Goal: Information Seeking & Learning: Learn about a topic

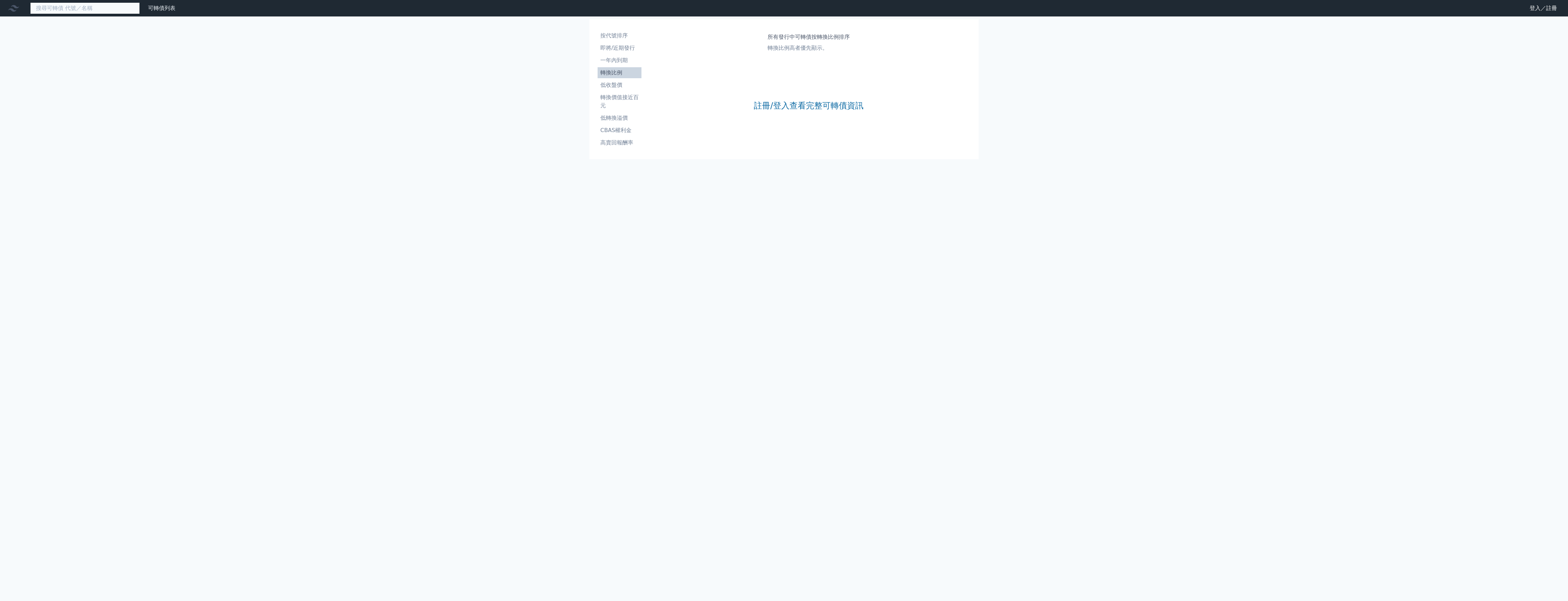
click at [91, 4] on input at bounding box center [85, 8] width 110 height 11
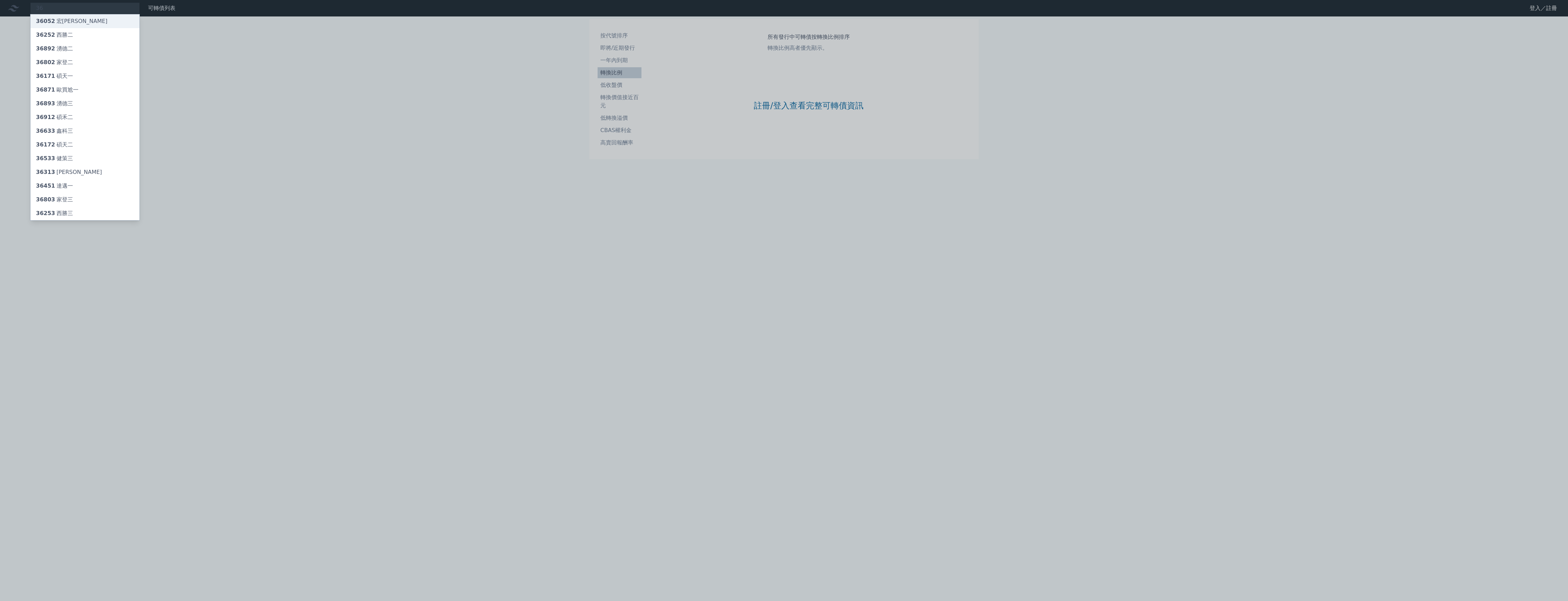
drag, startPoint x: 91, startPoint y: 4, endPoint x: 92, endPoint y: 15, distance: 11.0
click at [92, 14] on div "36 36052 宏致二 36252 西勝二 36892 湧德二 36802 家登二 36171 碩天一 36871 歐買尬一 36893 湧德三 36912…" at bounding box center [85, 8] width 110 height 11
drag, startPoint x: 92, startPoint y: 15, endPoint x: 74, endPoint y: 7, distance: 19.7
click at [76, 11] on div at bounding box center [784, 300] width 1568 height 601
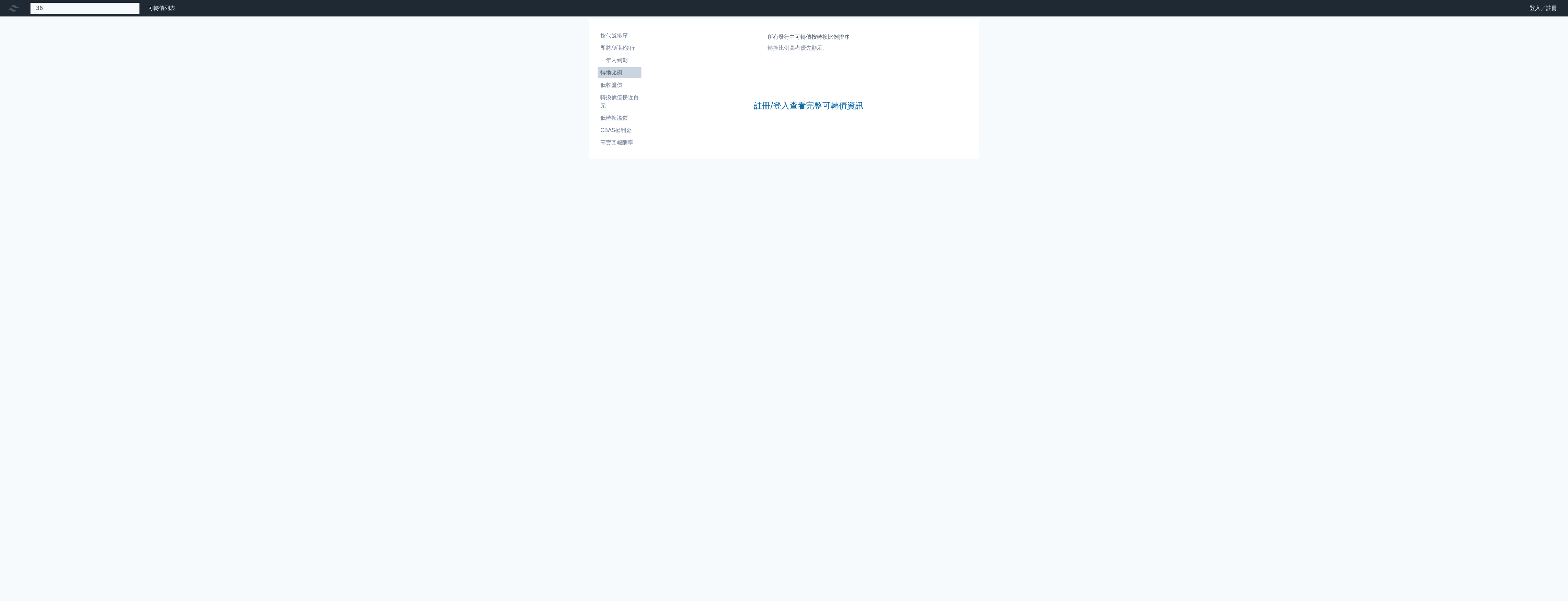
click at [74, 5] on div "36 36052 宏致二 36252 西勝二 36892 湧德二 36802 家登二 36171 碩天一 36871 歐買尬一 36893 湧德三 36912…" at bounding box center [85, 8] width 110 height 11
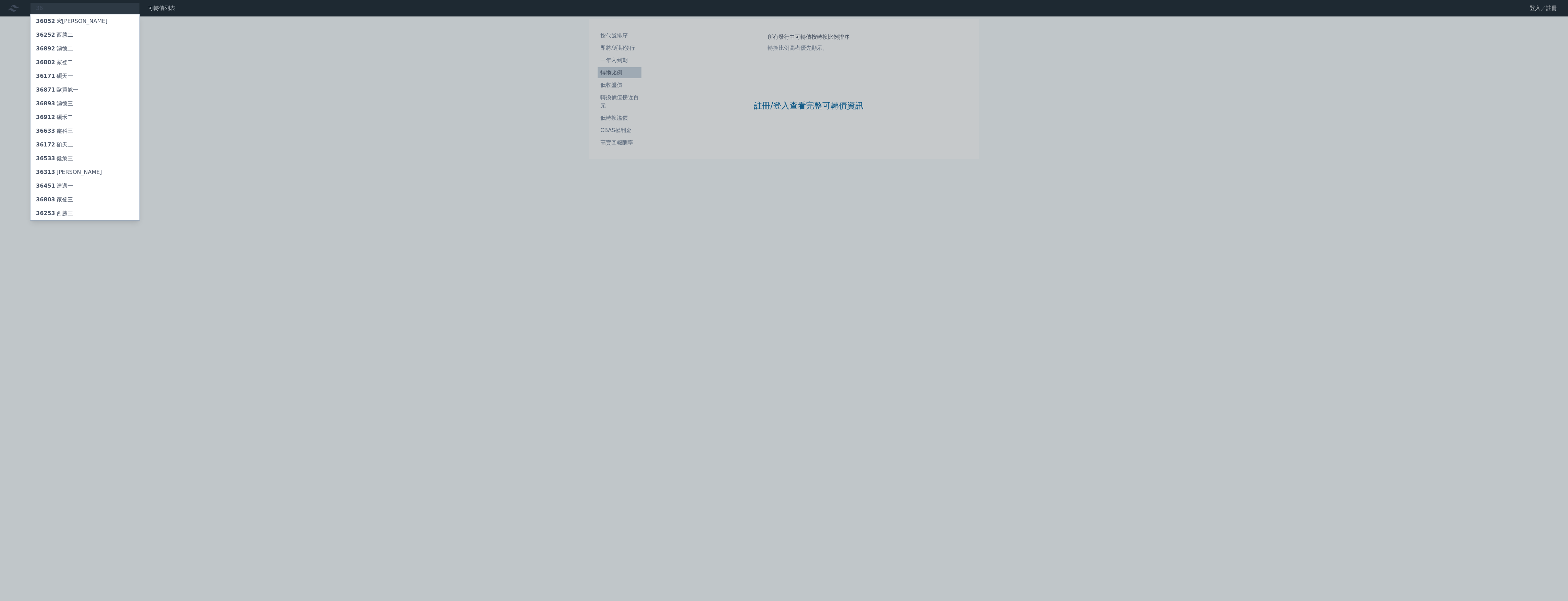
click at [74, 11] on div at bounding box center [784, 300] width 1568 height 601
click at [73, 10] on div "36 36052 宏致二 36252 西勝二 36892 湧德二 36802 家登二 36171 碩天一 36871 歐買尬一 36893 湧德三 36912…" at bounding box center [85, 8] width 110 height 11
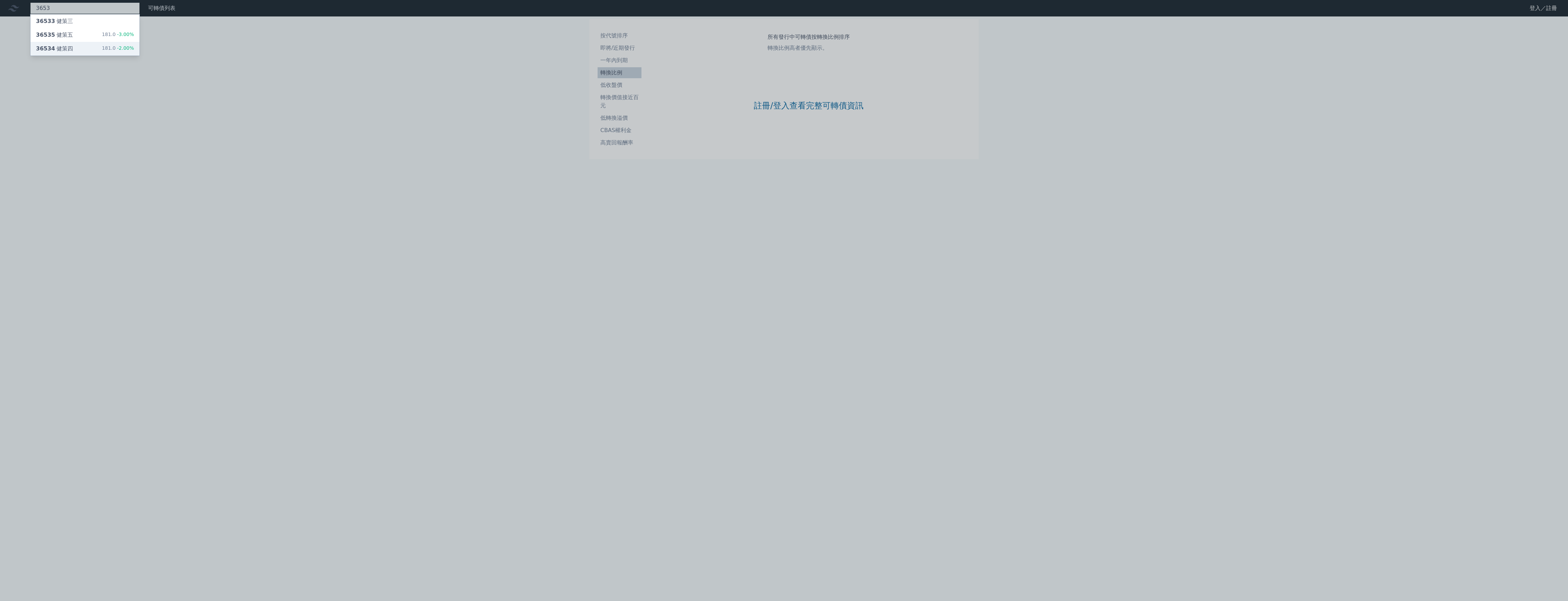
type input "3653"
click at [83, 43] on div "36534 健策四 181.0 -2.00%" at bounding box center [85, 49] width 109 height 13
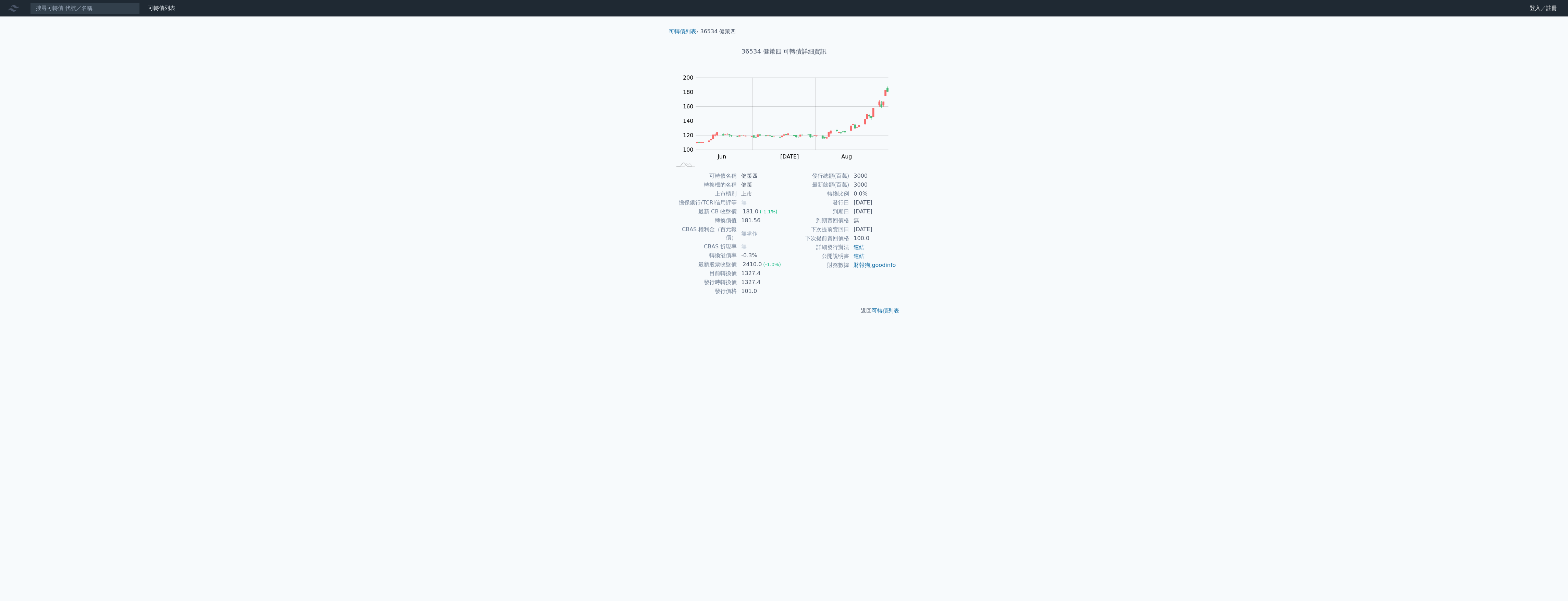
drag, startPoint x: 850, startPoint y: 202, endPoint x: 887, endPoint y: 203, distance: 37.0
click at [887, 203] on td "2025-06-03" at bounding box center [873, 202] width 47 height 9
drag, startPoint x: 887, startPoint y: 203, endPoint x: 890, endPoint y: 213, distance: 10.4
click at [890, 213] on td "2030-06-03" at bounding box center [873, 211] width 47 height 9
drag, startPoint x: 745, startPoint y: 211, endPoint x: 767, endPoint y: 212, distance: 22.0
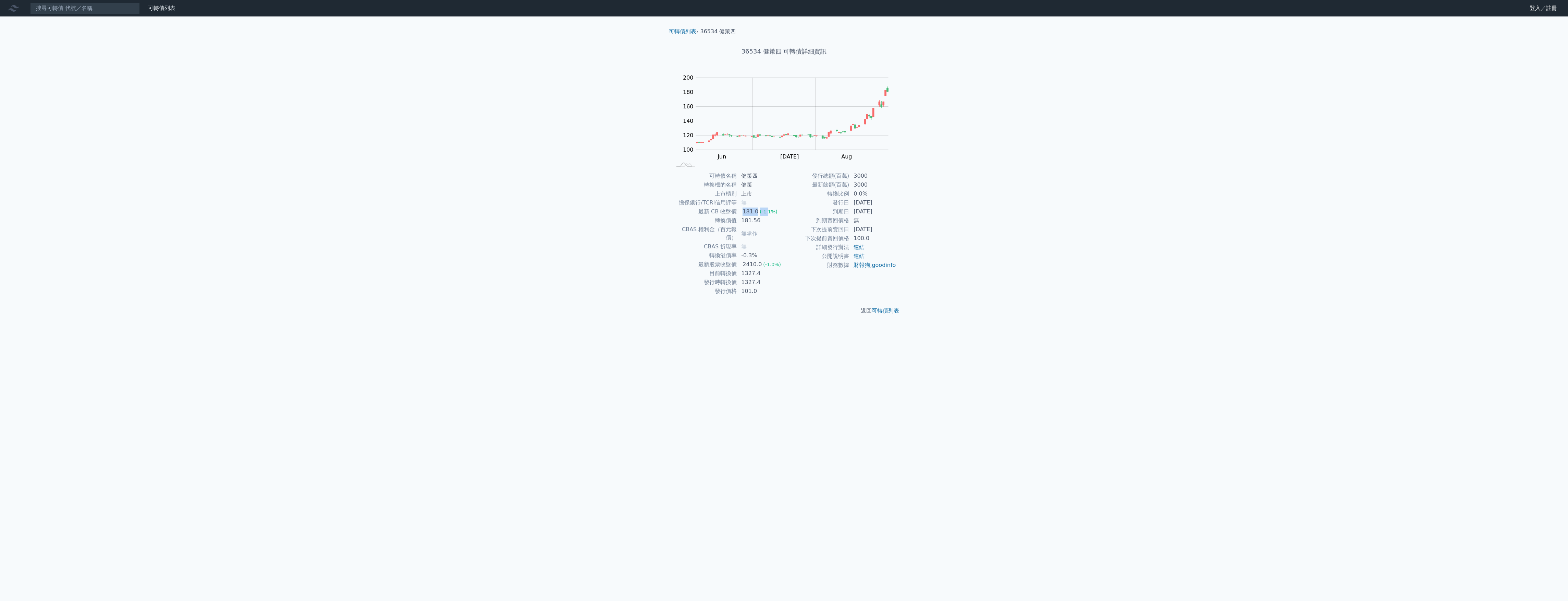
click at [767, 212] on td "181.0 (-1.1%)" at bounding box center [761, 211] width 47 height 9
drag, startPoint x: 767, startPoint y: 212, endPoint x: 767, endPoint y: 220, distance: 8.0
click at [767, 220] on td "181.56" at bounding box center [761, 220] width 47 height 9
drag, startPoint x: 767, startPoint y: 220, endPoint x: 770, endPoint y: 230, distance: 10.4
click at [770, 230] on td "無承作" at bounding box center [761, 233] width 47 height 17
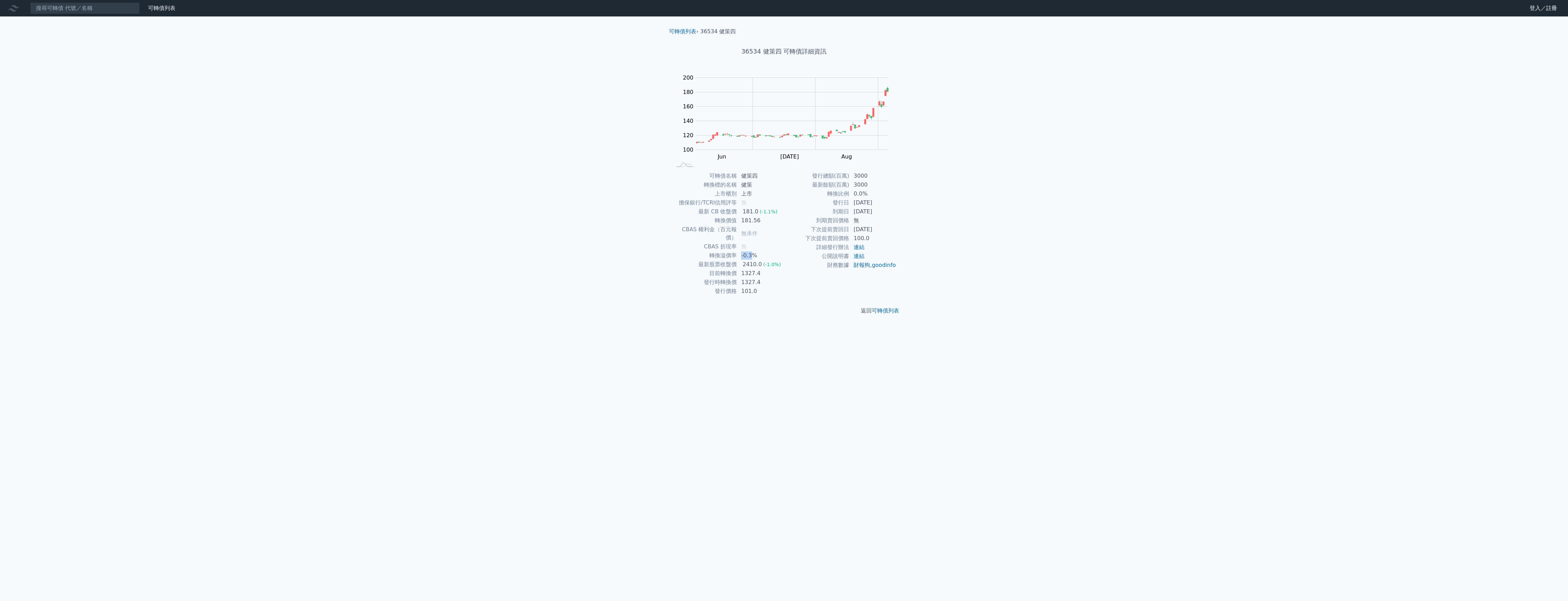
drag, startPoint x: 770, startPoint y: 230, endPoint x: 758, endPoint y: 243, distance: 17.7
click at [758, 251] on tr "轉換溢價率 -0.3%" at bounding box center [728, 255] width 112 height 9
drag, startPoint x: 758, startPoint y: 243, endPoint x: 743, endPoint y: 259, distance: 21.9
click at [743, 260] on div "2410.0" at bounding box center [752, 264] width 22 height 8
drag, startPoint x: 739, startPoint y: 259, endPoint x: 764, endPoint y: 260, distance: 25.0
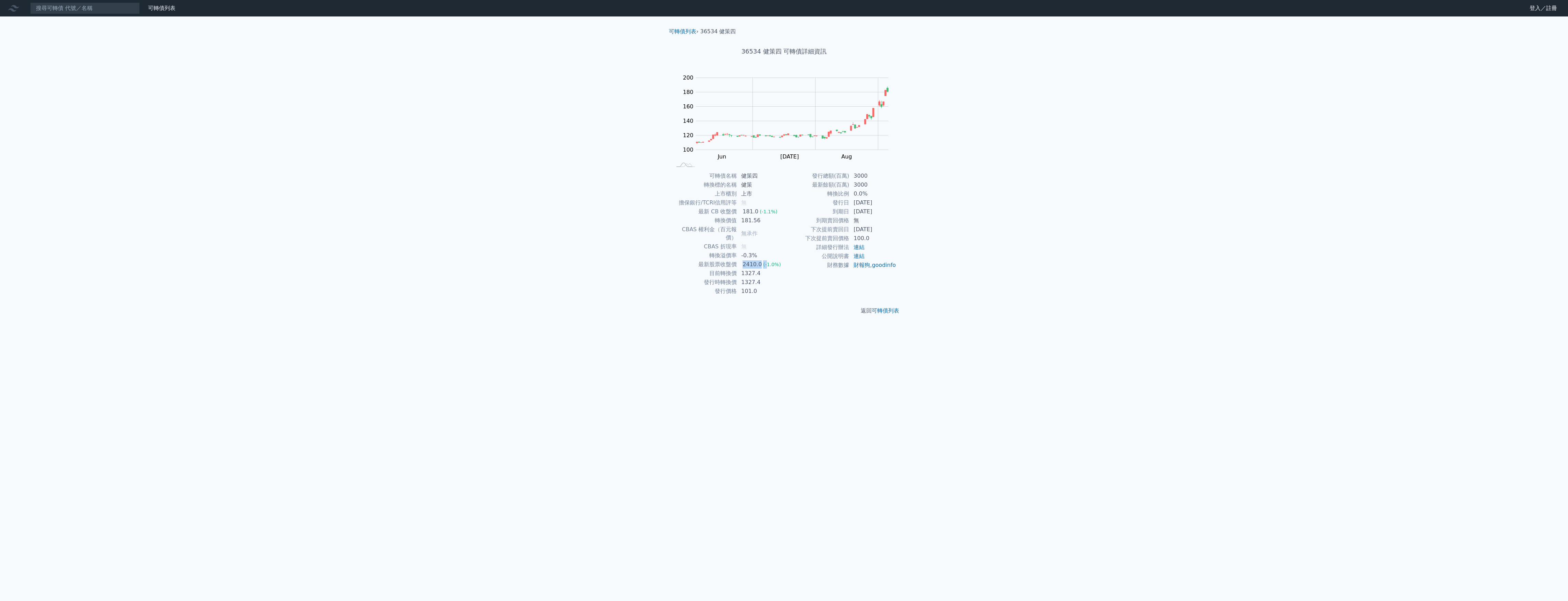
click at [764, 260] on td "2410.0 (-1.0%)" at bounding box center [761, 264] width 47 height 9
drag, startPoint x: 764, startPoint y: 260, endPoint x: 779, endPoint y: 272, distance: 19.2
click at [779, 269] on td "1327.4" at bounding box center [761, 273] width 47 height 9
click at [744, 269] on td "1327.4" at bounding box center [761, 273] width 47 height 9
click at [763, 278] on td "1327.4" at bounding box center [761, 282] width 47 height 9
